Goal: Task Accomplishment & Management: Use online tool/utility

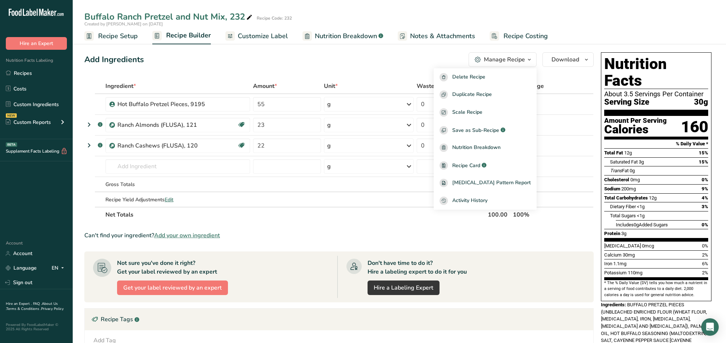
click at [368, 56] on div "Add Ingredients Manage Recipe Delete Recipe Duplicate Recipe Scale Recipe Save …" at bounding box center [338, 59] width 509 height 15
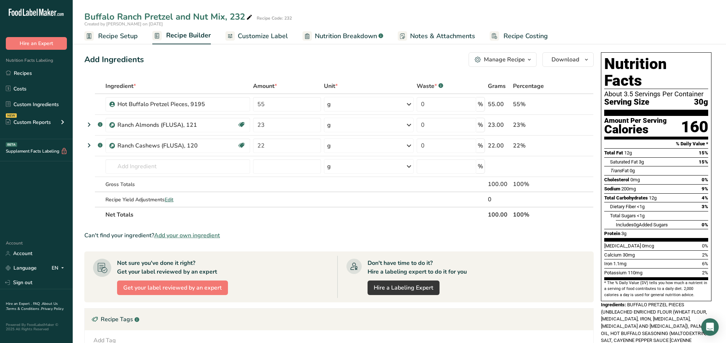
click at [263, 38] on span "Customize Label" at bounding box center [263, 36] width 50 height 10
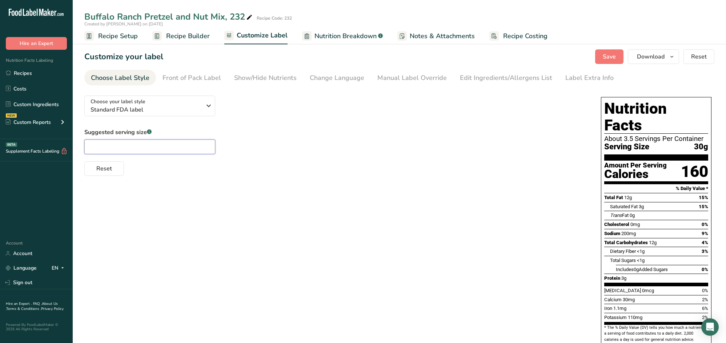
click at [149, 149] on input "text" at bounding box center [149, 147] width 131 height 15
type input "1/3 cup"
click at [201, 79] on div "Front of Pack Label" at bounding box center [192, 78] width 59 height 10
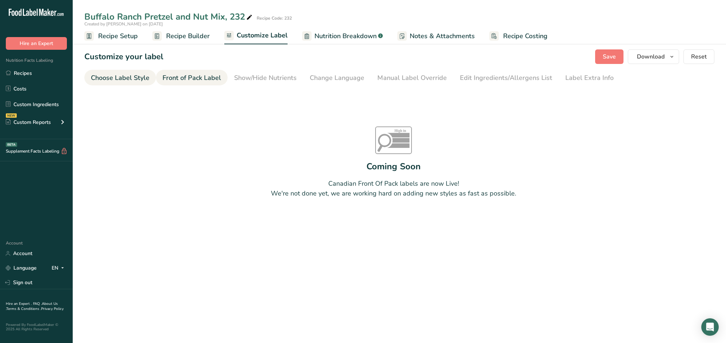
click at [138, 80] on div "Choose Label Style" at bounding box center [120, 78] width 59 height 10
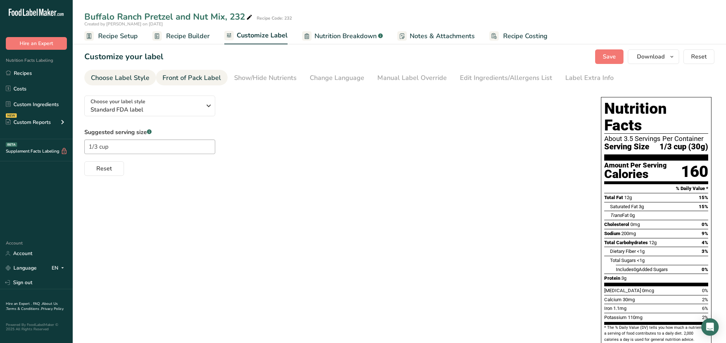
click at [199, 79] on div "Front of Pack Label" at bounding box center [192, 78] width 59 height 10
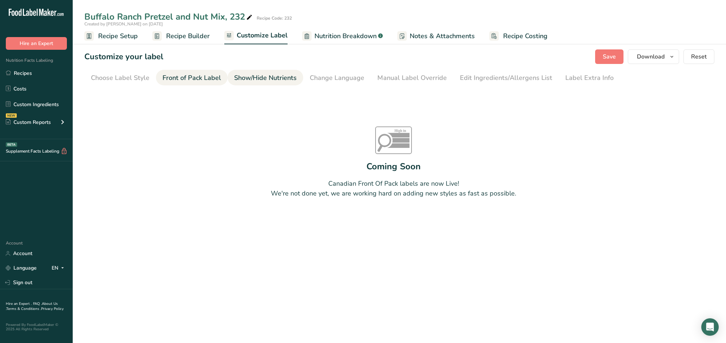
click at [255, 79] on div "Show/Hide Nutrients" at bounding box center [265, 78] width 63 height 10
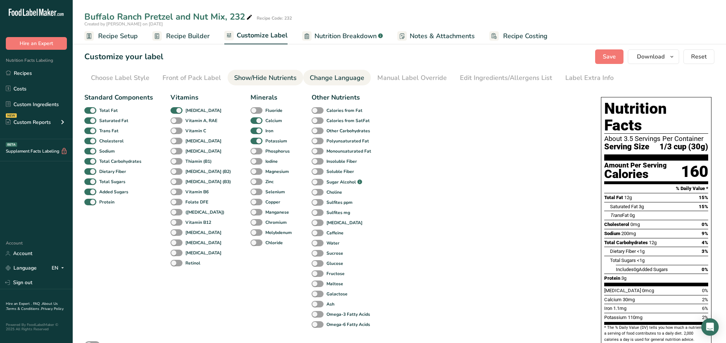
click at [330, 77] on div "Change Language" at bounding box center [337, 78] width 55 height 10
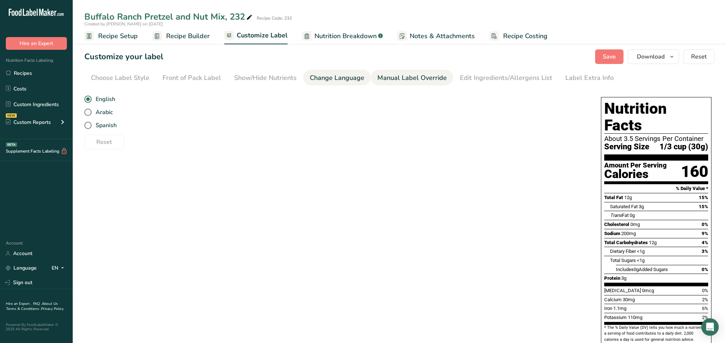
click at [392, 80] on div "Manual Label Override" at bounding box center [411, 78] width 69 height 10
type input "1/3 cup (30g)"
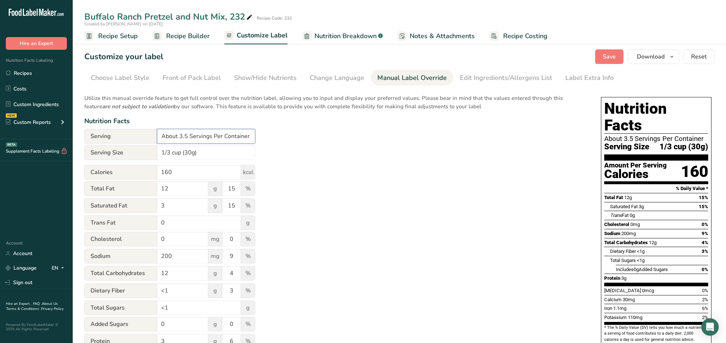
drag, startPoint x: 190, startPoint y: 137, endPoint x: 161, endPoint y: 138, distance: 29.1
click at [161, 138] on input "About 3.5 Servings Per Container" at bounding box center [206, 136] width 98 height 15
type input "Servings Per Container"
click at [315, 131] on div "Utilize this manual override feature to get full control over the nutrition lab…" at bounding box center [335, 264] width 502 height 348
click at [605, 57] on span "Save" at bounding box center [609, 56] width 13 height 9
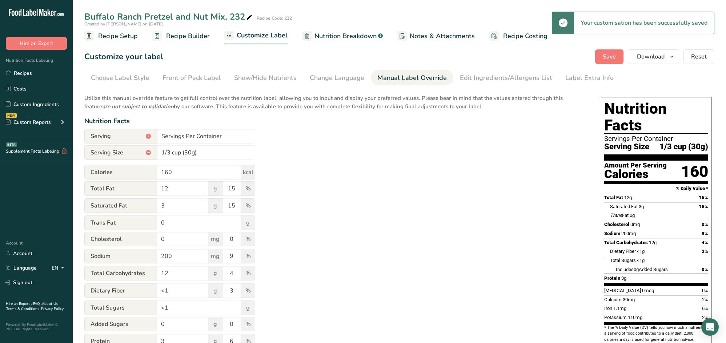
click at [115, 36] on span "Recipe Setup" at bounding box center [118, 36] width 40 height 10
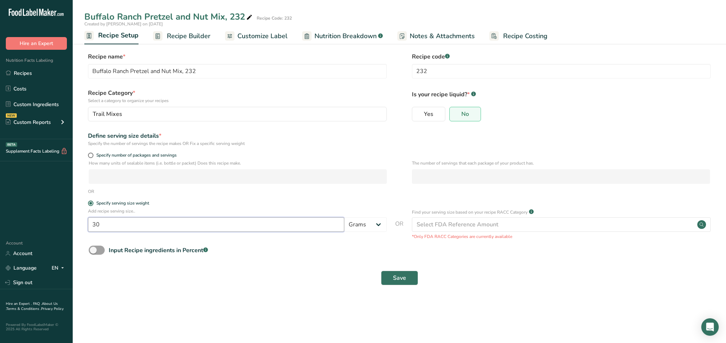
click at [157, 227] on input "30" at bounding box center [216, 224] width 256 height 15
type input "34"
click at [399, 277] on span "Save" at bounding box center [399, 278] width 13 height 9
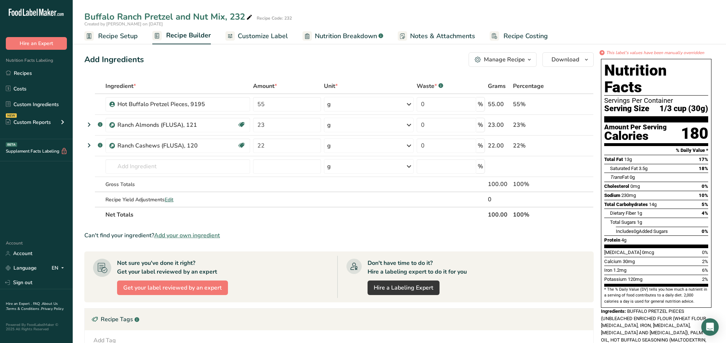
click at [266, 36] on span "Customize Label" at bounding box center [263, 36] width 50 height 10
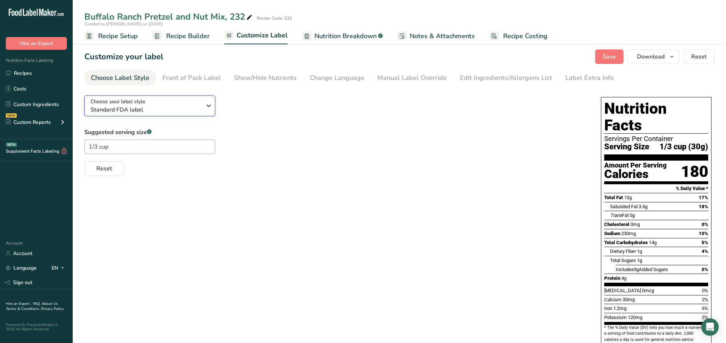
click at [209, 109] on icon "button" at bounding box center [208, 105] width 9 height 13
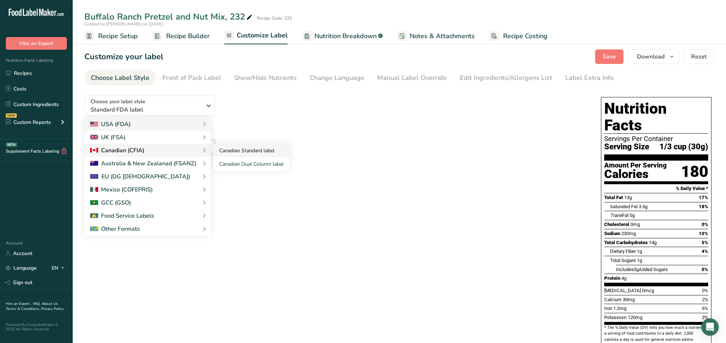
click at [250, 149] on link "Canadian Standard label" at bounding box center [251, 150] width 76 height 13
